Goal: Task Accomplishment & Management: Use online tool/utility

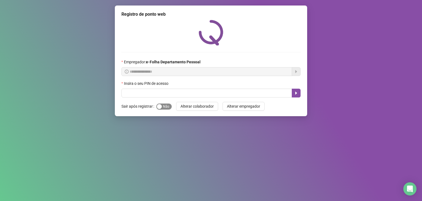
click at [166, 106] on span "Sim Não" at bounding box center [163, 106] width 15 height 6
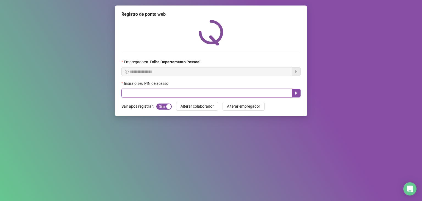
click at [168, 96] on input "text" at bounding box center [206, 93] width 171 height 9
type input "*****"
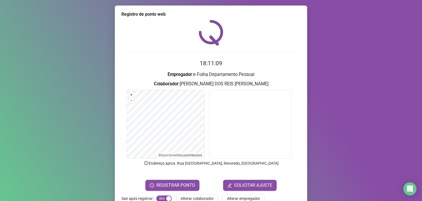
scroll to position [13, 0]
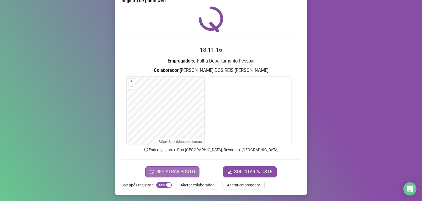
click at [188, 168] on span "REGISTRAR PONTO" at bounding box center [175, 171] width 39 height 7
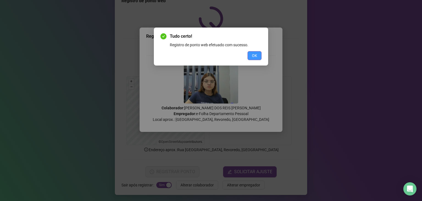
click at [261, 55] on button "OK" at bounding box center [255, 55] width 14 height 9
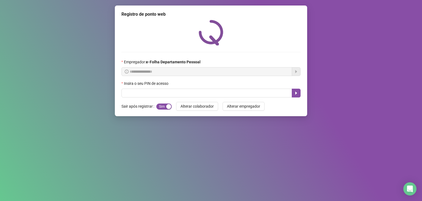
scroll to position [0, 0]
